Goal: Check status: Check status

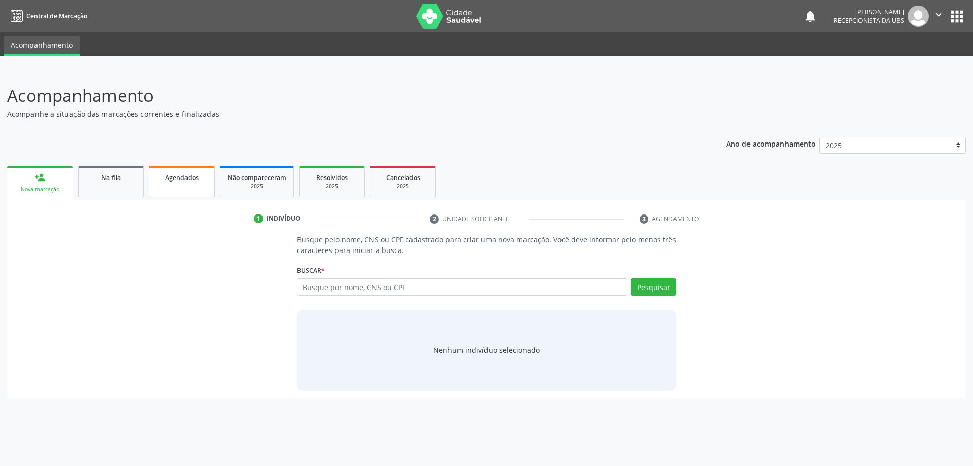
click at [181, 178] on span "Agendados" at bounding box center [181, 177] width 33 height 9
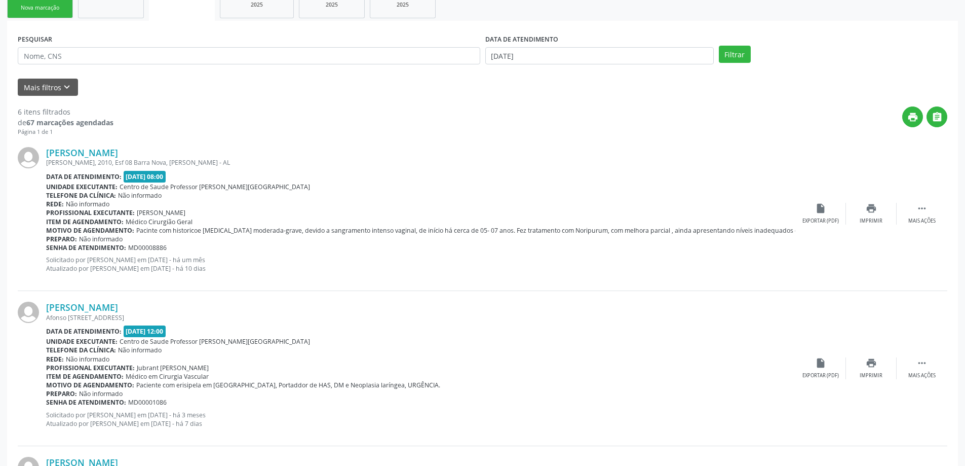
scroll to position [152, 0]
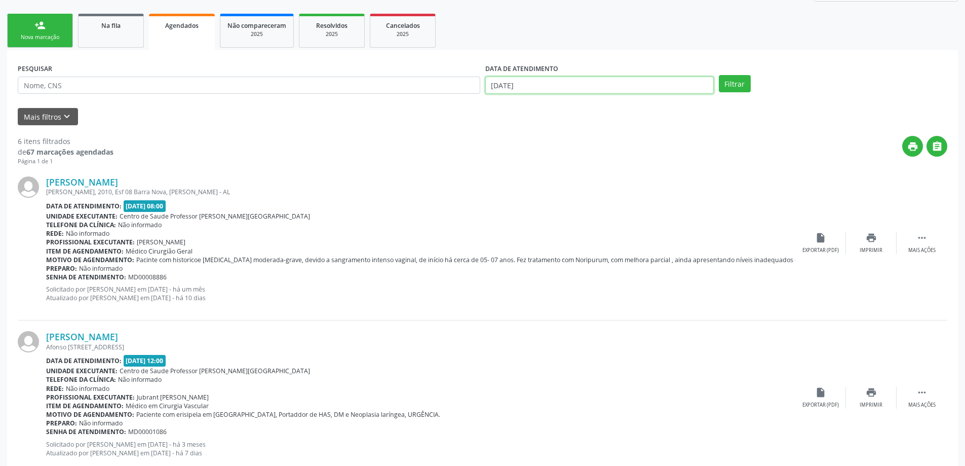
click at [578, 86] on input "[DATE]" at bounding box center [599, 85] width 229 height 17
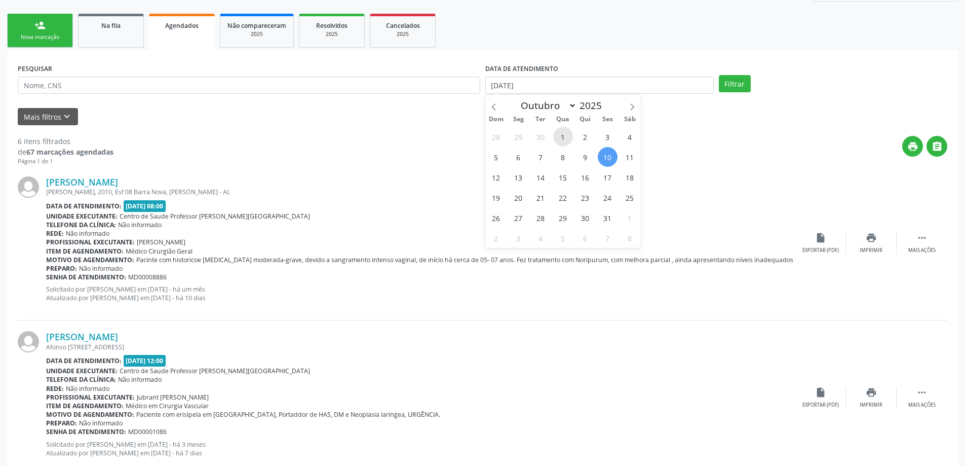
click at [564, 144] on span "1" at bounding box center [563, 137] width 20 height 20
type input "01/10/2025"
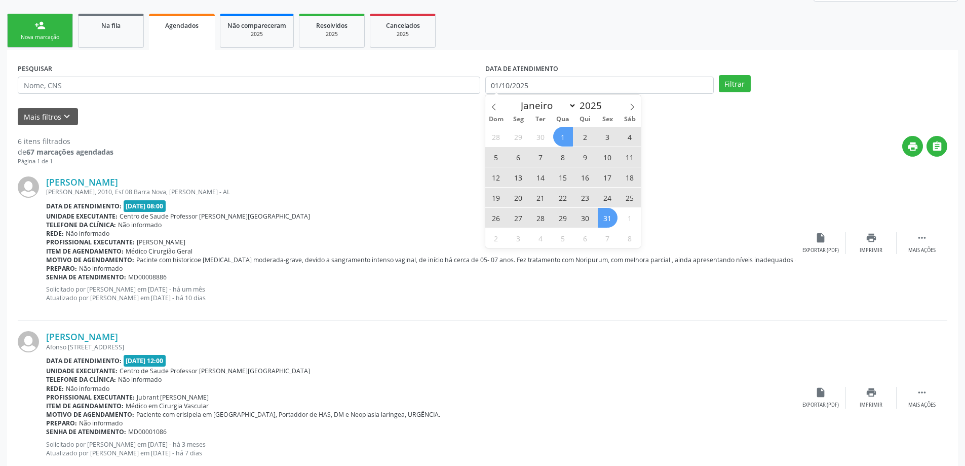
click at [614, 219] on span "31" at bounding box center [608, 218] width 20 height 20
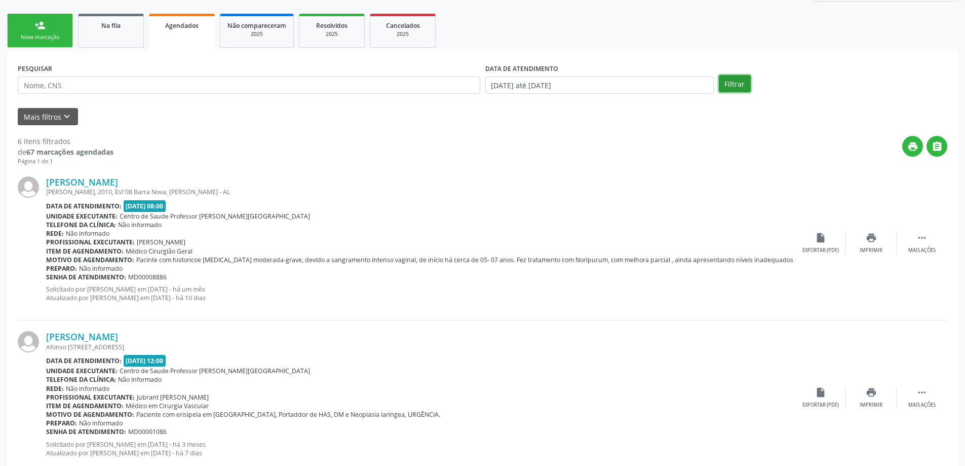
click at [729, 83] on button "Filtrar" at bounding box center [735, 83] width 32 height 17
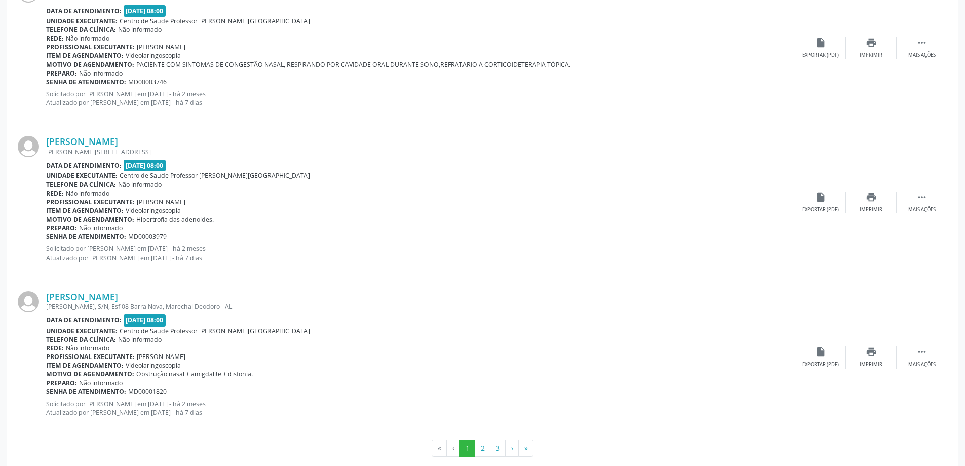
scroll to position [2220, 0]
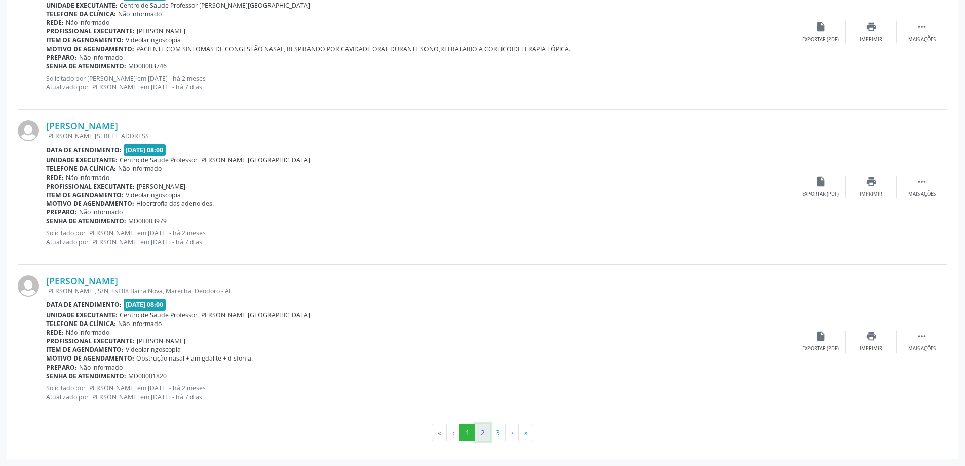
click at [482, 432] on button "2" at bounding box center [483, 432] width 16 height 17
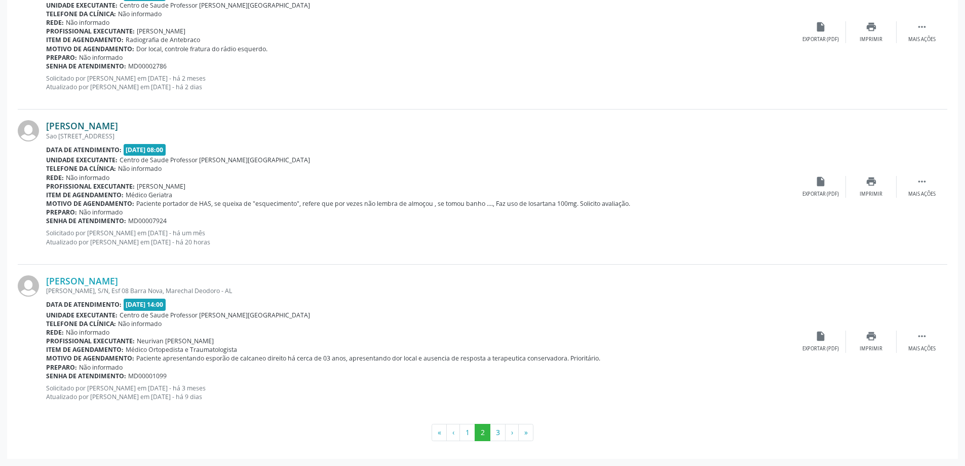
click at [118, 125] on link "[PERSON_NAME]" at bounding box center [82, 125] width 72 height 11
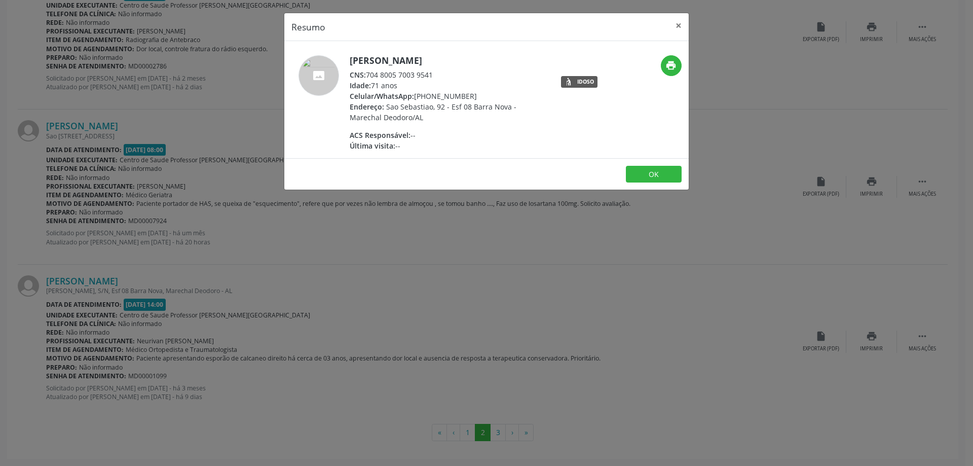
drag, startPoint x: 369, startPoint y: 74, endPoint x: 439, endPoint y: 76, distance: 69.9
click at [439, 76] on div "CNS: 704 8005 7003 9541" at bounding box center [448, 74] width 197 height 11
copy div "704 8005 7003 9541"
click at [682, 25] on button "×" at bounding box center [678, 25] width 20 height 25
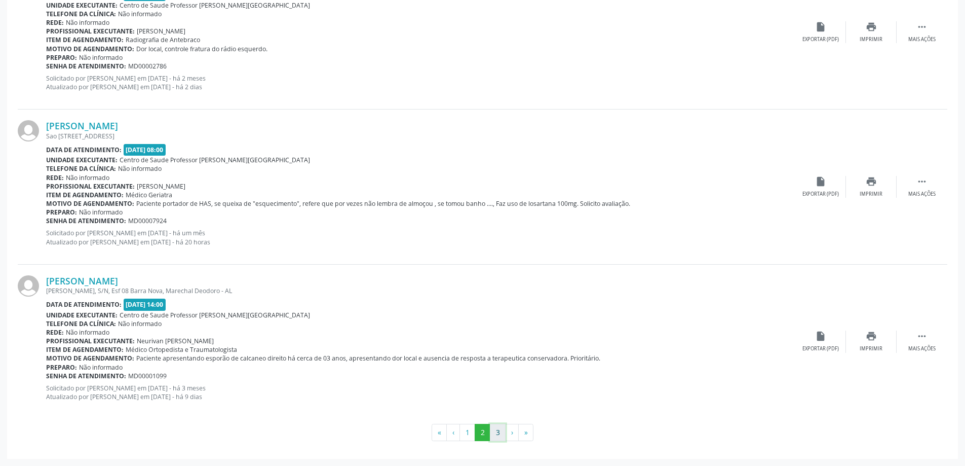
click at [496, 434] on button "3" at bounding box center [498, 432] width 16 height 17
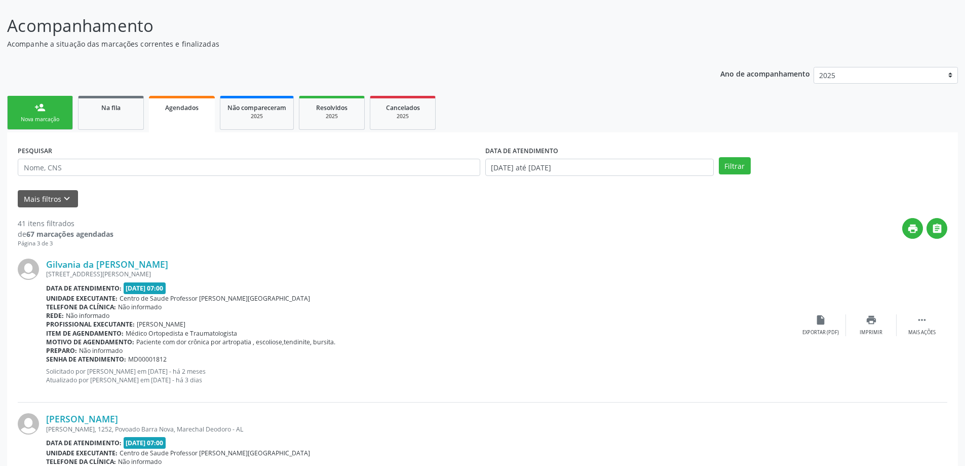
scroll to position [0, 0]
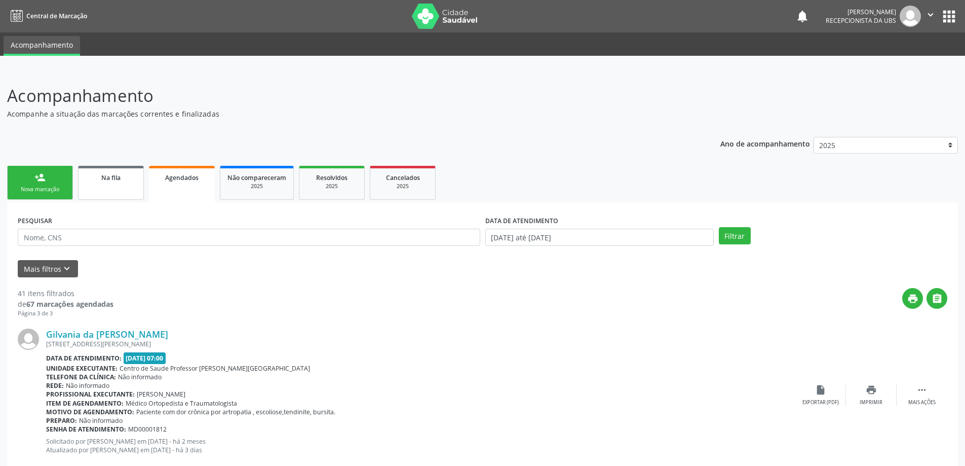
click at [124, 178] on div "Na fila" at bounding box center [111, 177] width 51 height 11
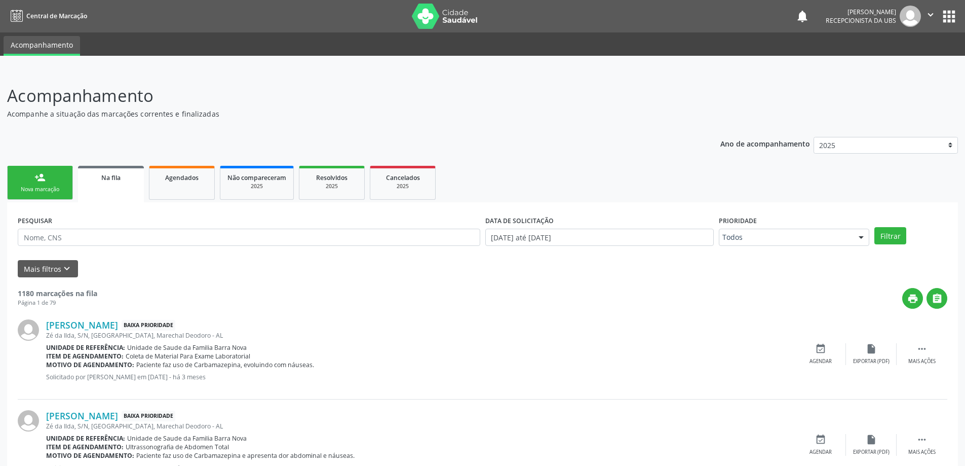
click at [137, 234] on input "text" at bounding box center [249, 237] width 463 height 17
type input "706209576919861"
click at [875, 227] on button "Filtrar" at bounding box center [891, 235] width 32 height 17
